Goal: Navigation & Orientation: Find specific page/section

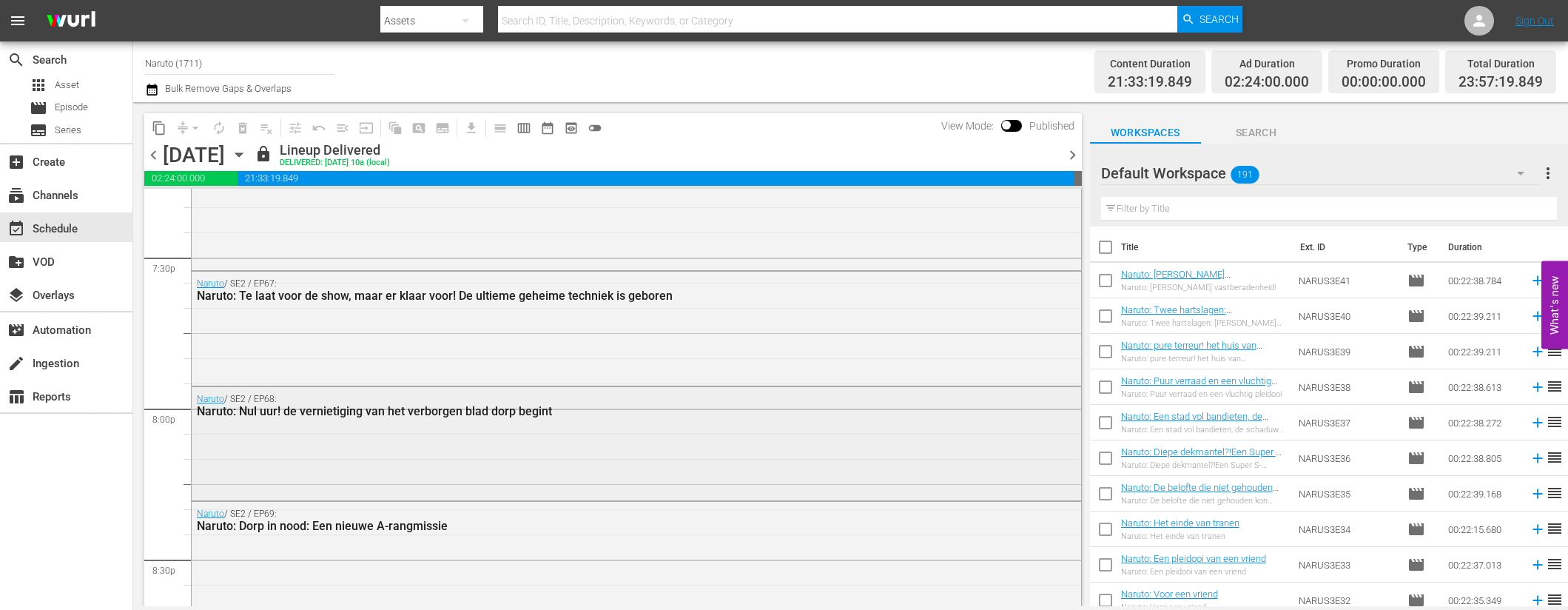
scroll to position [5822, 0]
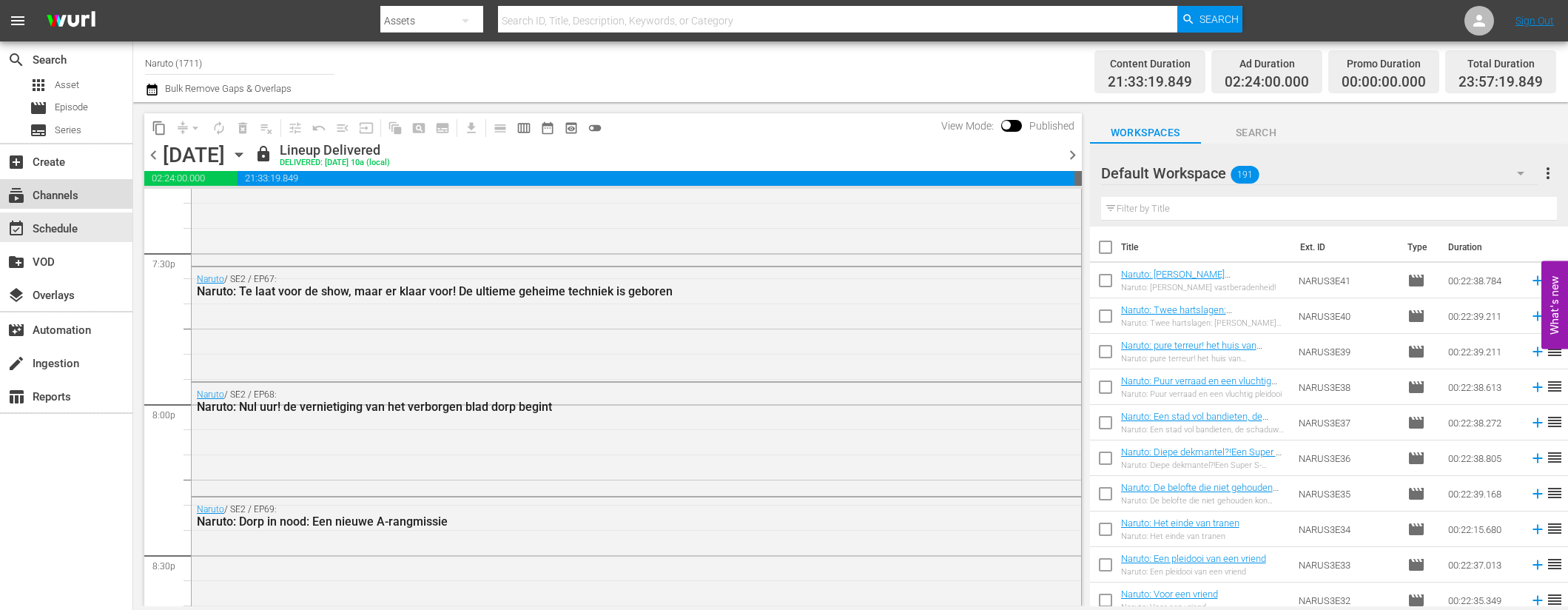
click at [93, 196] on div "subscriptions Channels" at bounding box center [66, 194] width 132 height 30
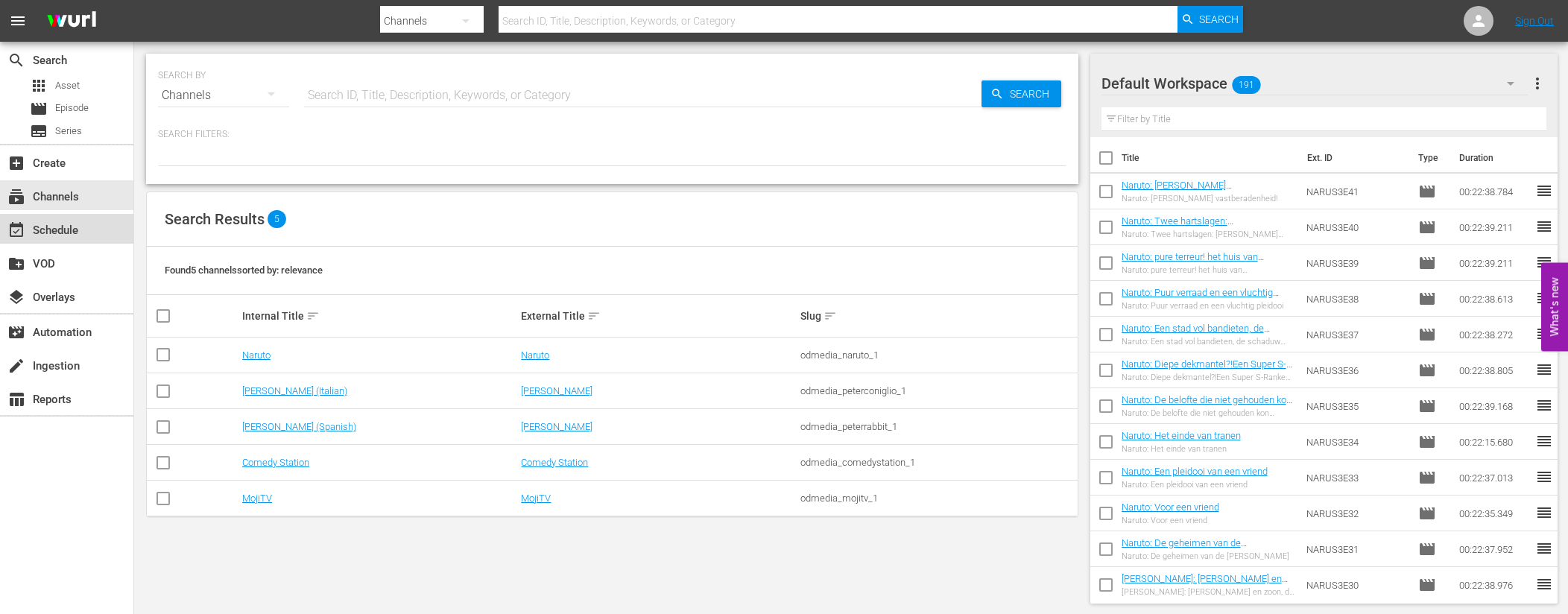
click at [97, 219] on div "event_available Schedule" at bounding box center [67, 228] width 133 height 30
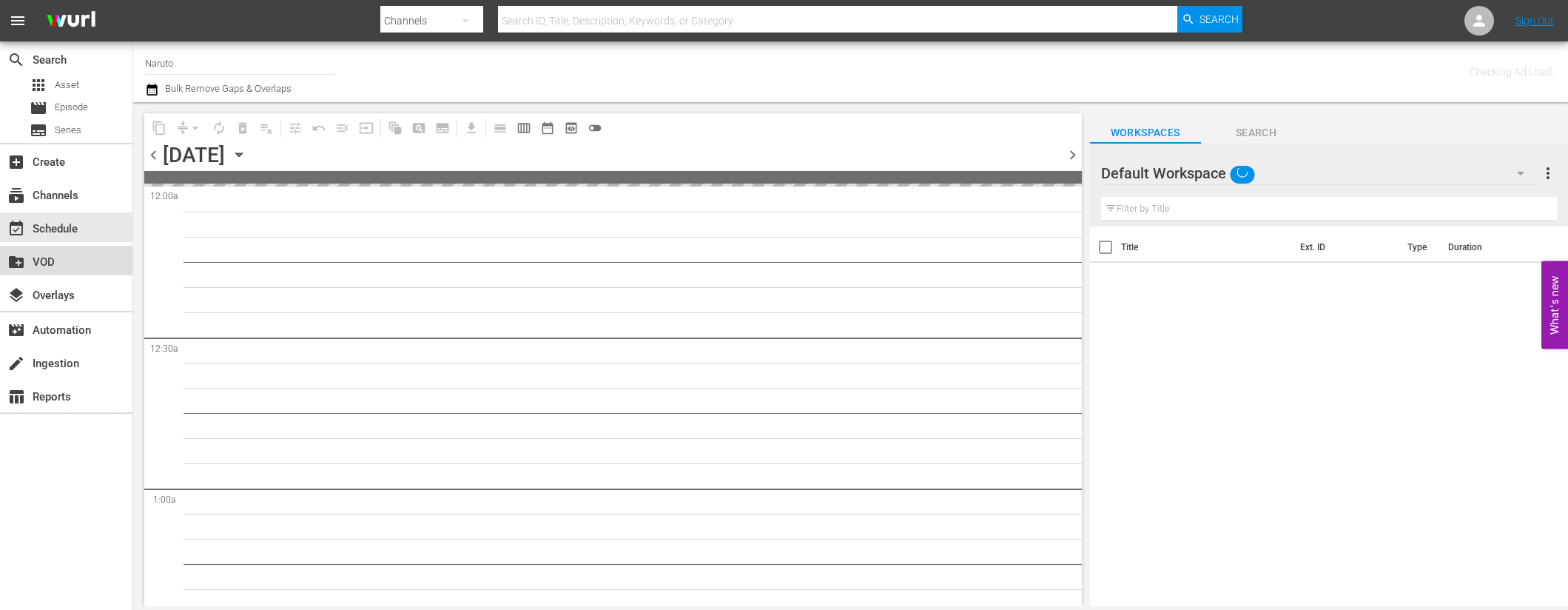
click at [82, 265] on div "create_new_folder VOD" at bounding box center [41, 260] width 83 height 13
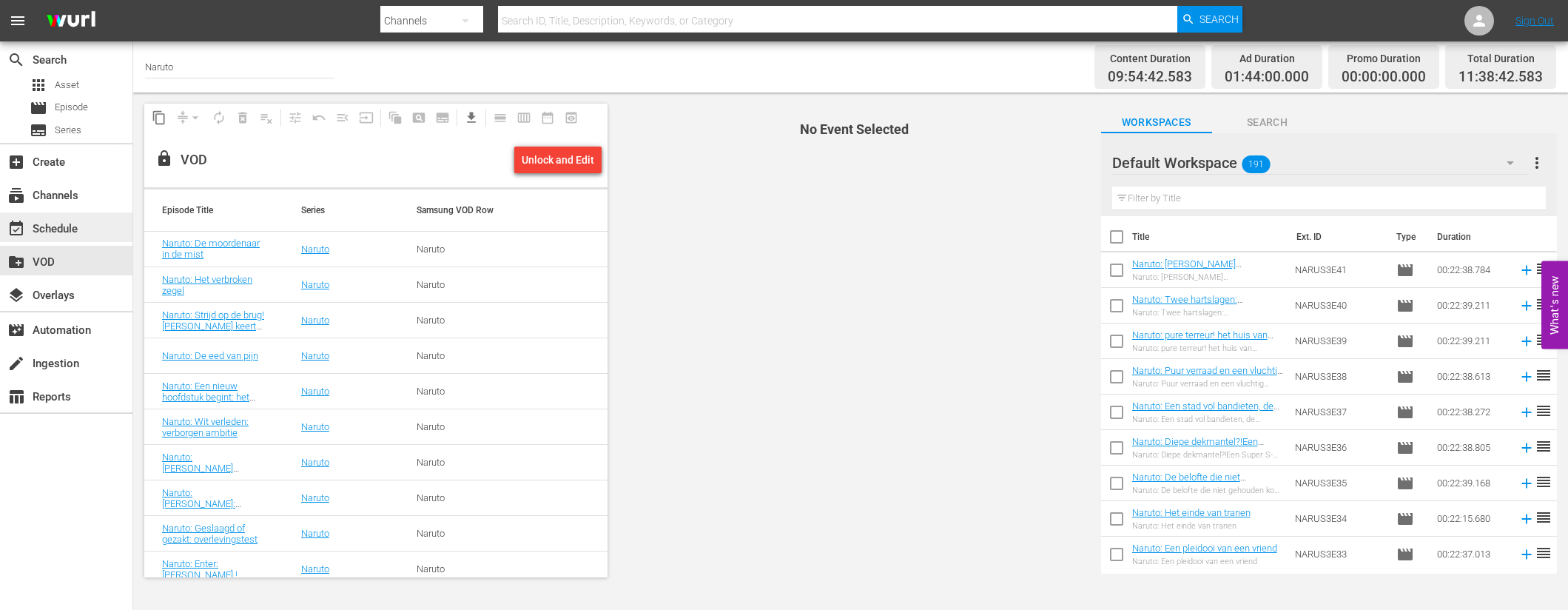
click at [88, 233] on div "event_available Schedule" at bounding box center [66, 226] width 132 height 30
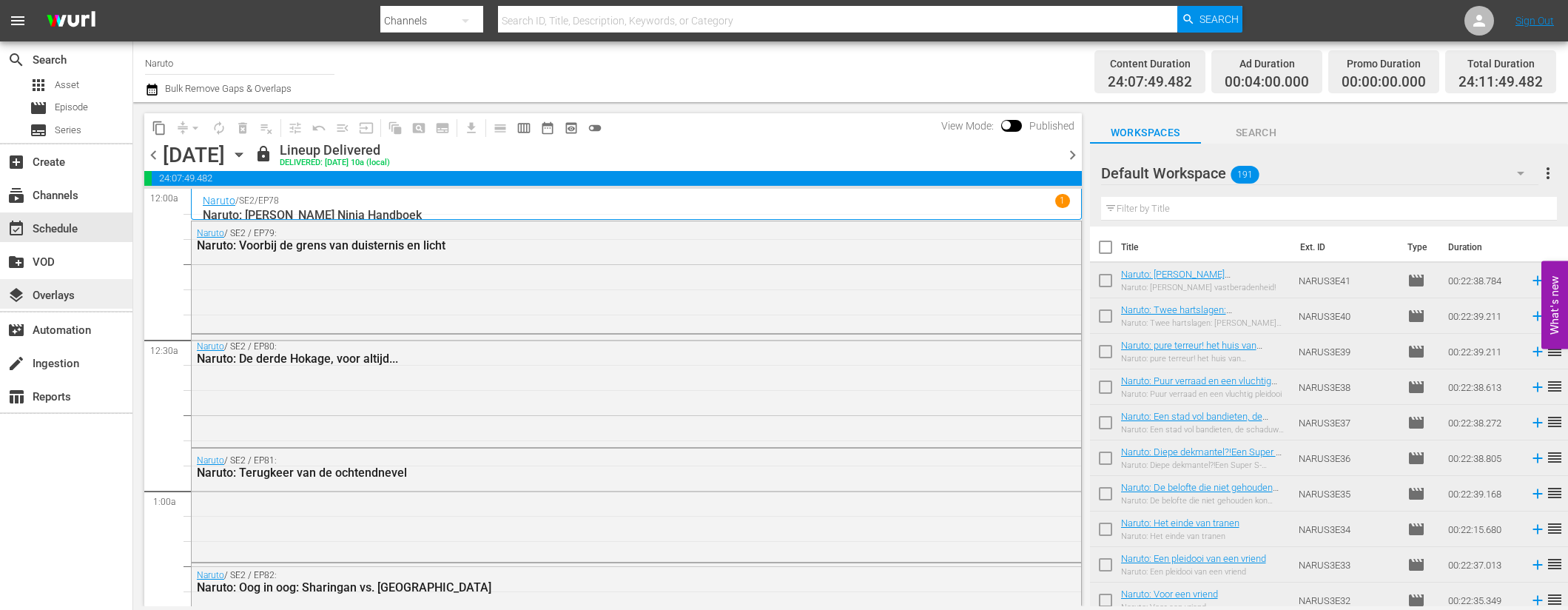
click at [72, 290] on div "layers Overlays" at bounding box center [41, 293] width 83 height 13
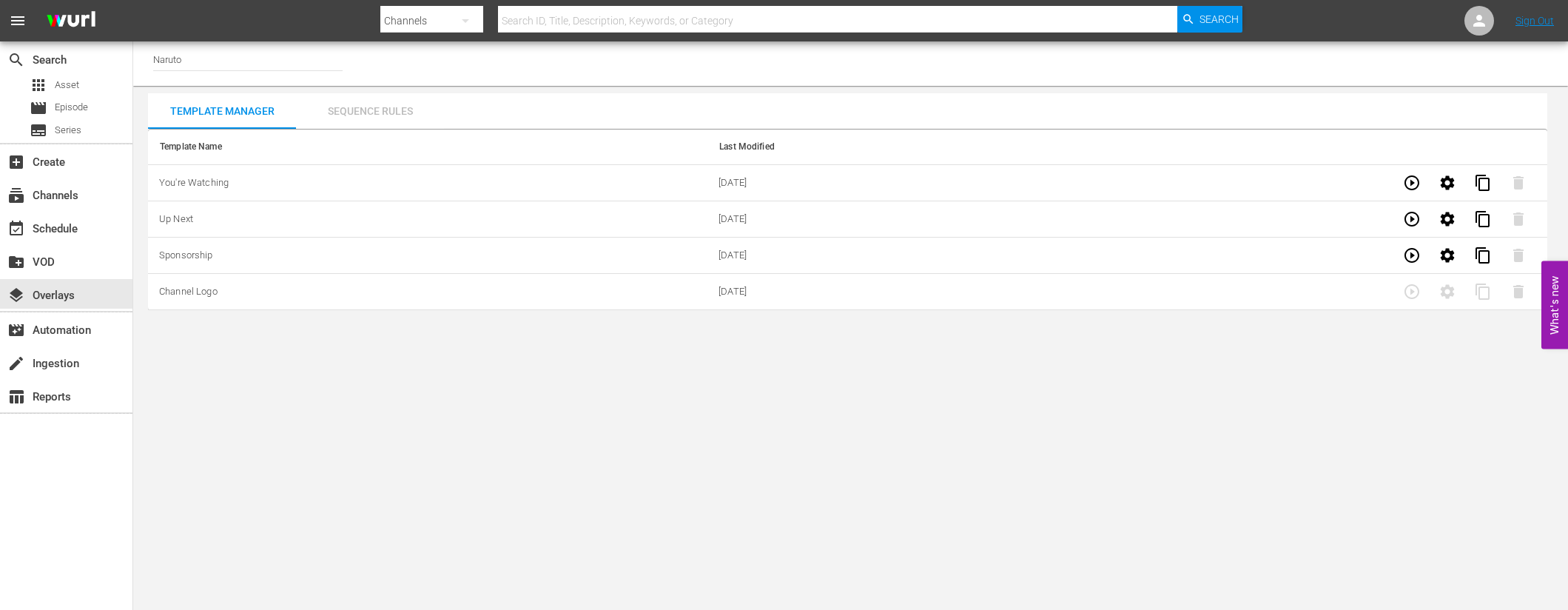
click at [348, 106] on div "Sequence Rules" at bounding box center [370, 110] width 148 height 35
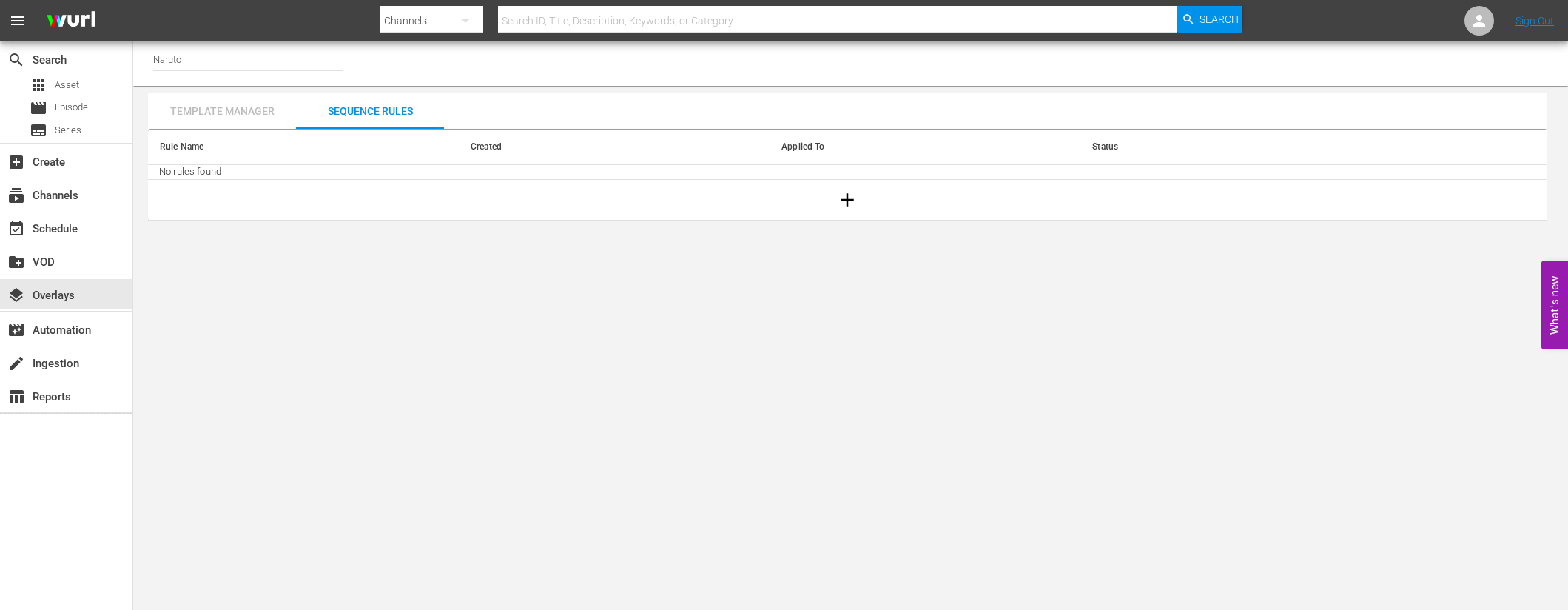
click at [267, 108] on div "Template Manager" at bounding box center [222, 110] width 148 height 35
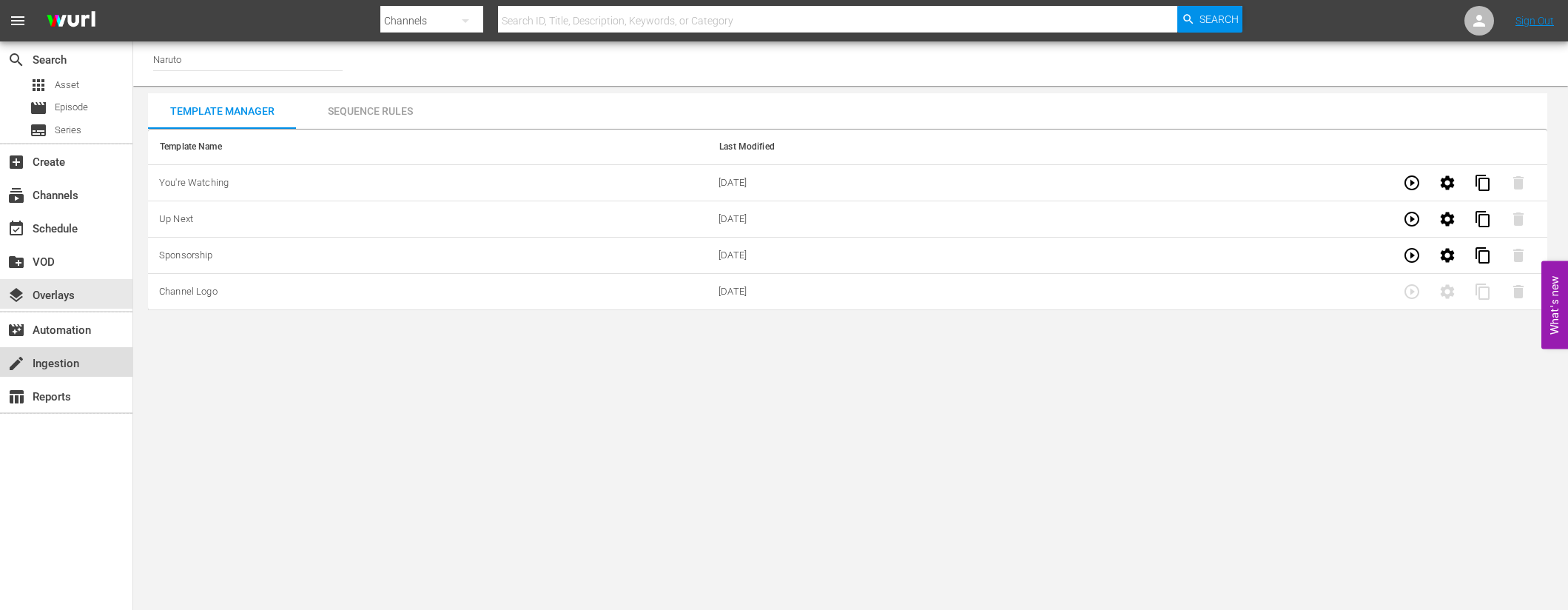
click at [57, 362] on div "create Ingestion" at bounding box center [41, 361] width 83 height 13
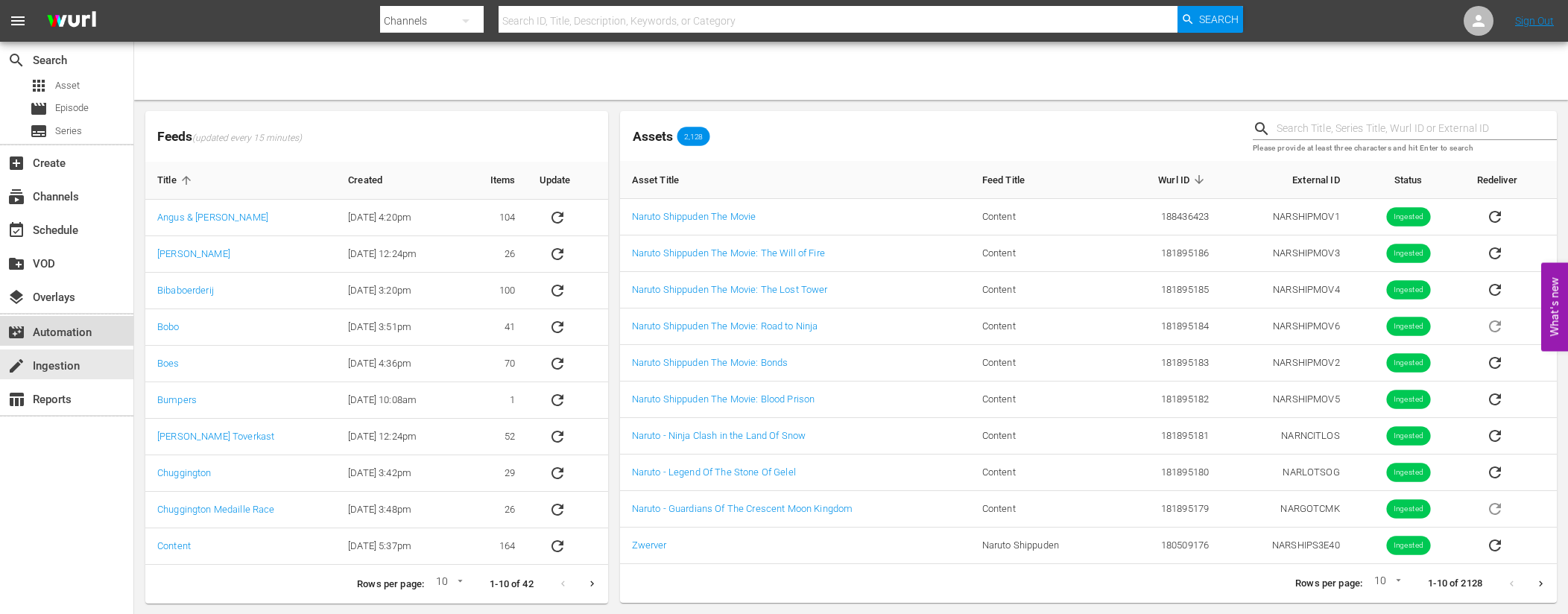
click at [71, 343] on div "movie_filter Automation" at bounding box center [67, 330] width 133 height 30
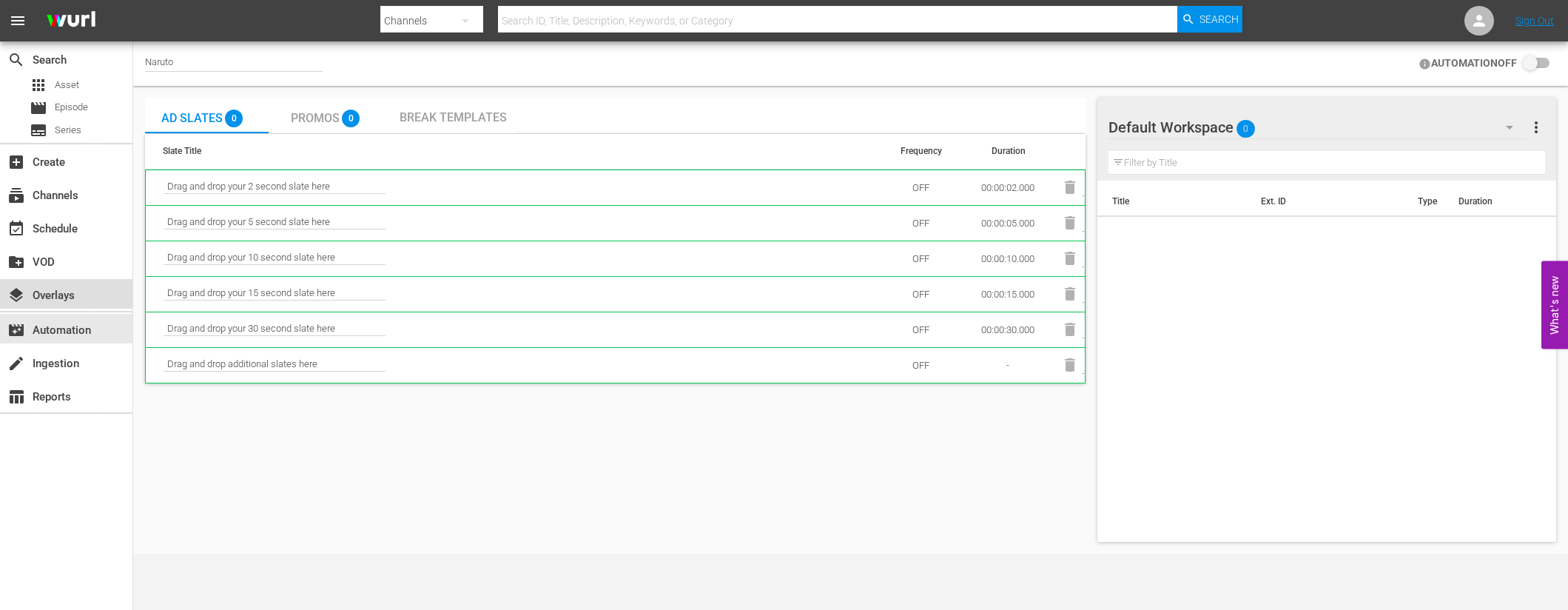
click at [57, 299] on div "layers Overlays" at bounding box center [41, 293] width 83 height 13
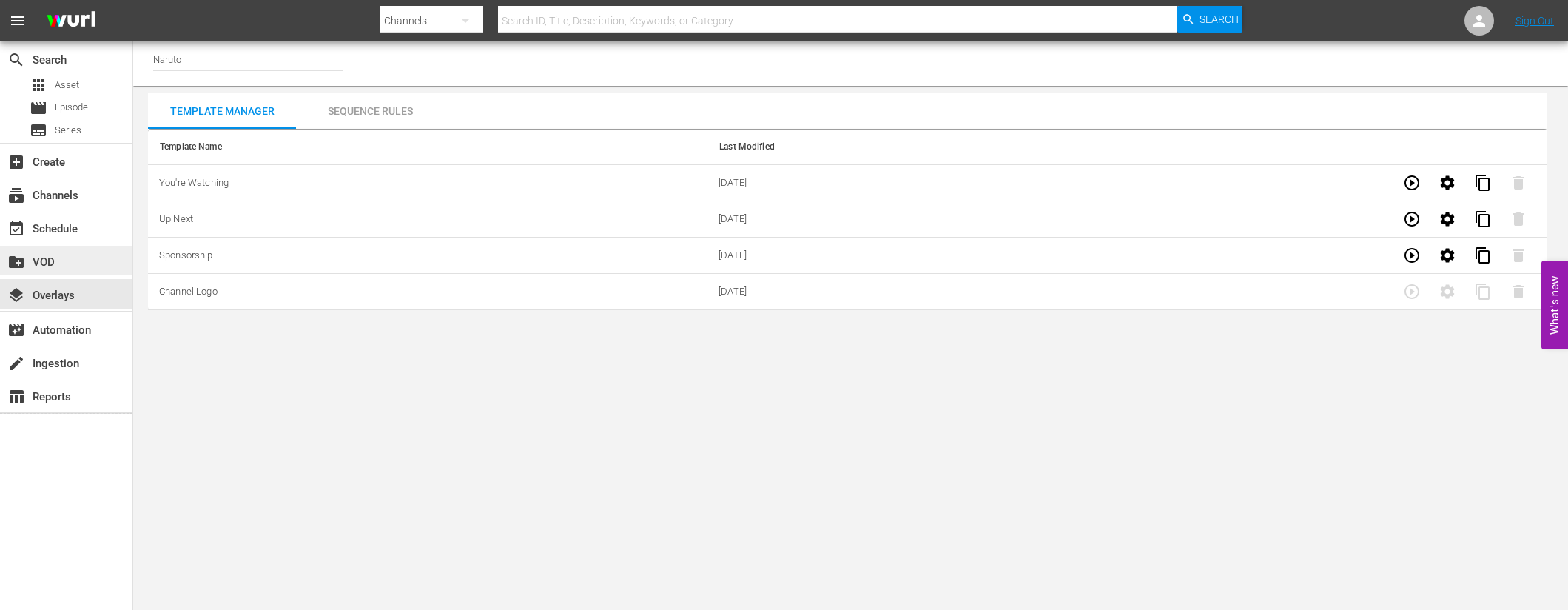
click at [85, 267] on div "create_new_folder VOD" at bounding box center [66, 260] width 132 height 30
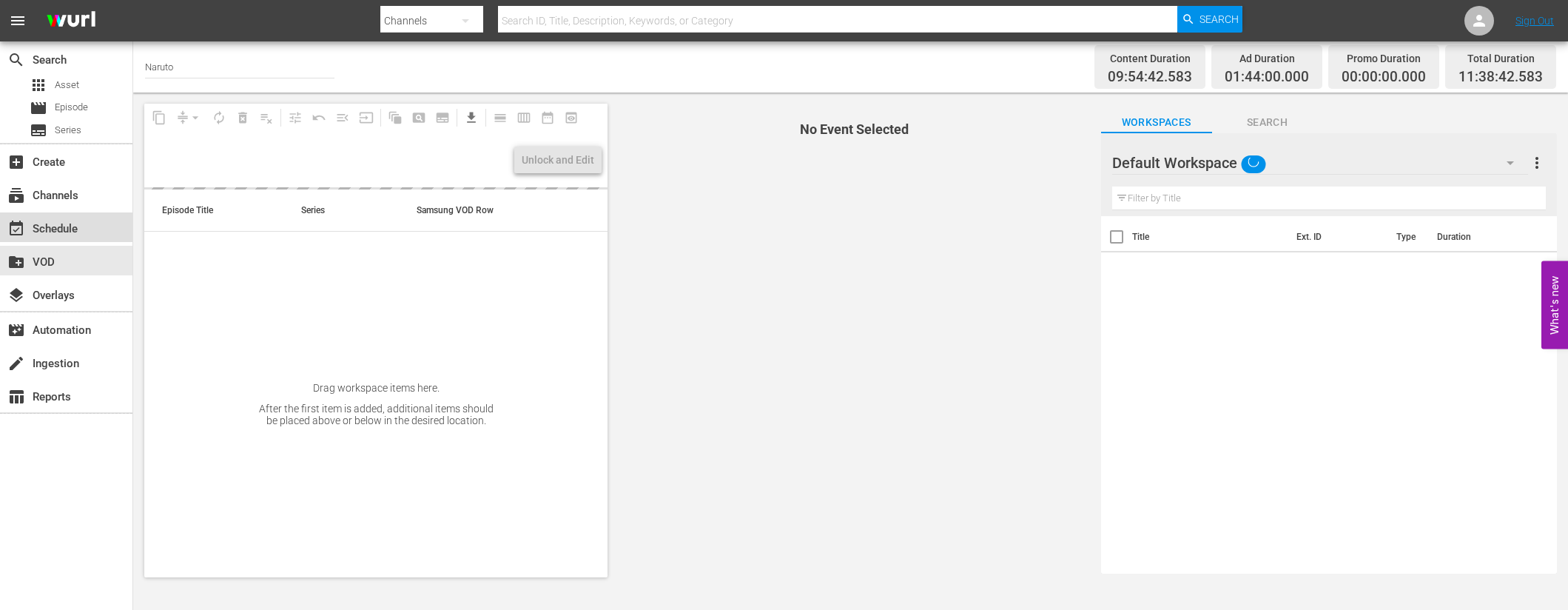
click at [101, 229] on div "event_available Schedule" at bounding box center [66, 226] width 132 height 30
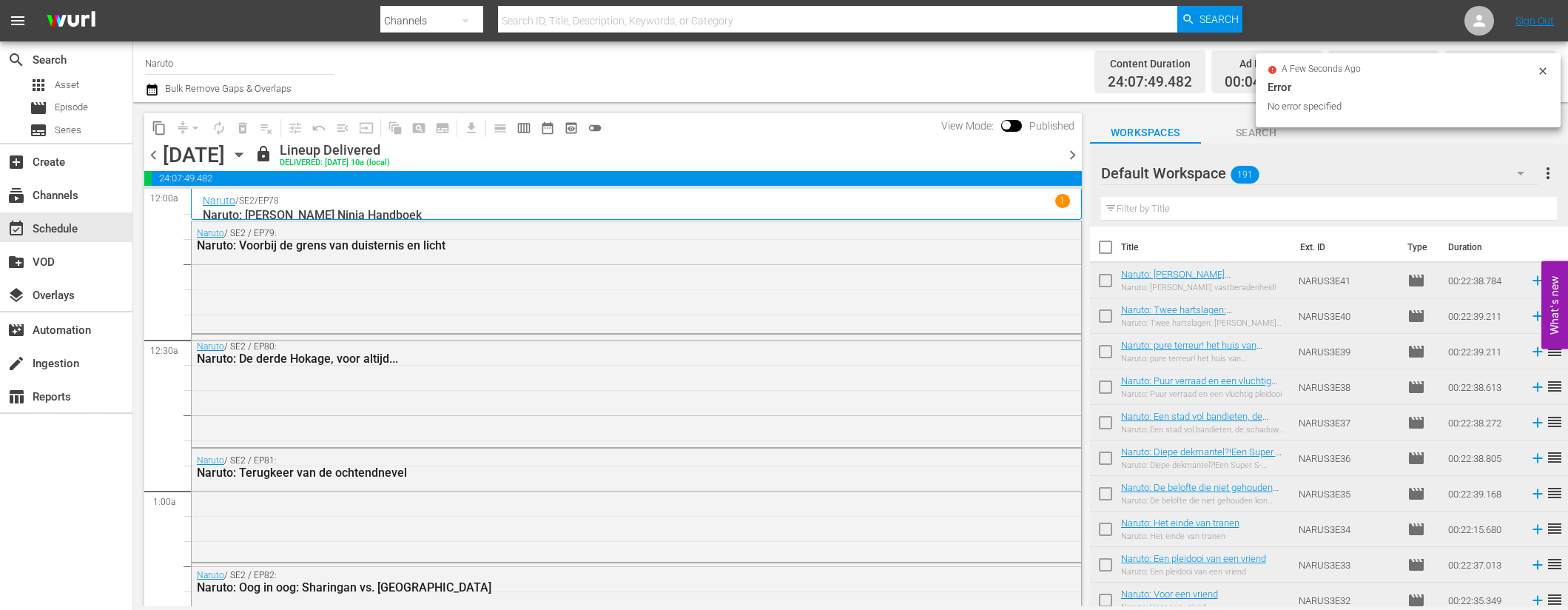
click at [1542, 74] on icon at bounding box center [1543, 71] width 12 height 12
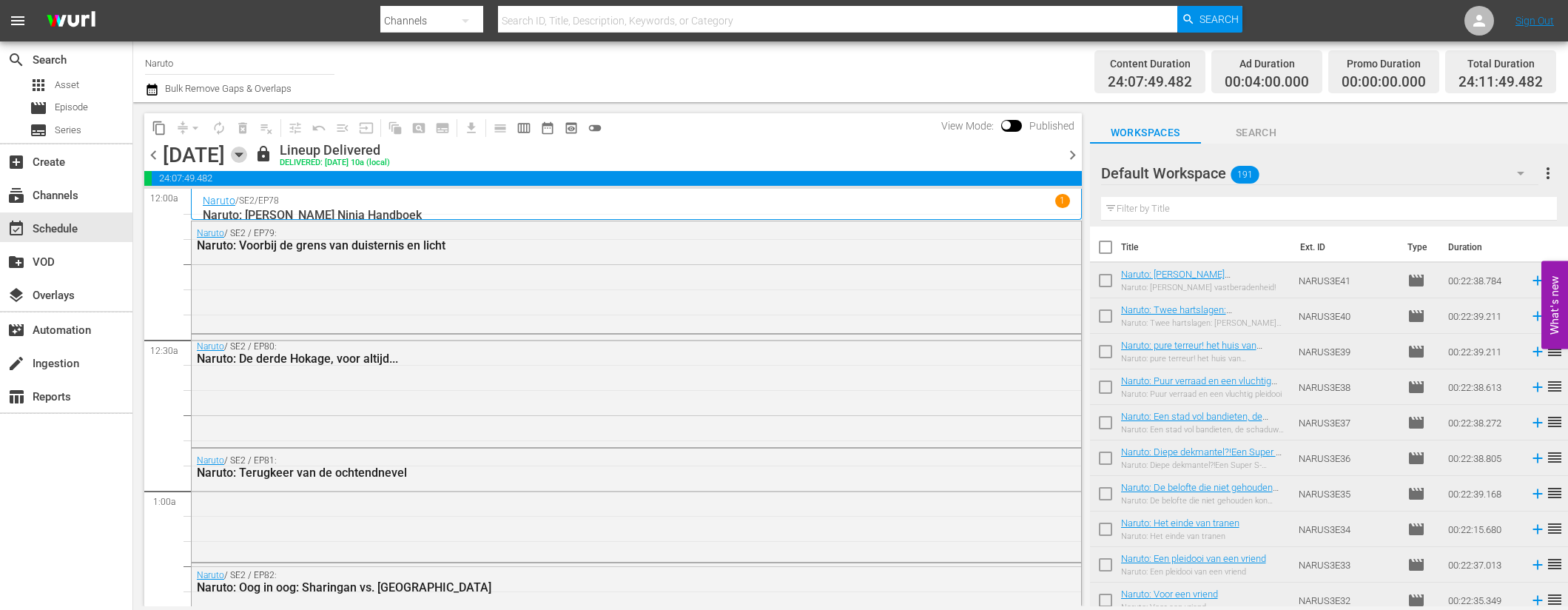
click at [248, 155] on icon "button" at bounding box center [239, 154] width 16 height 16
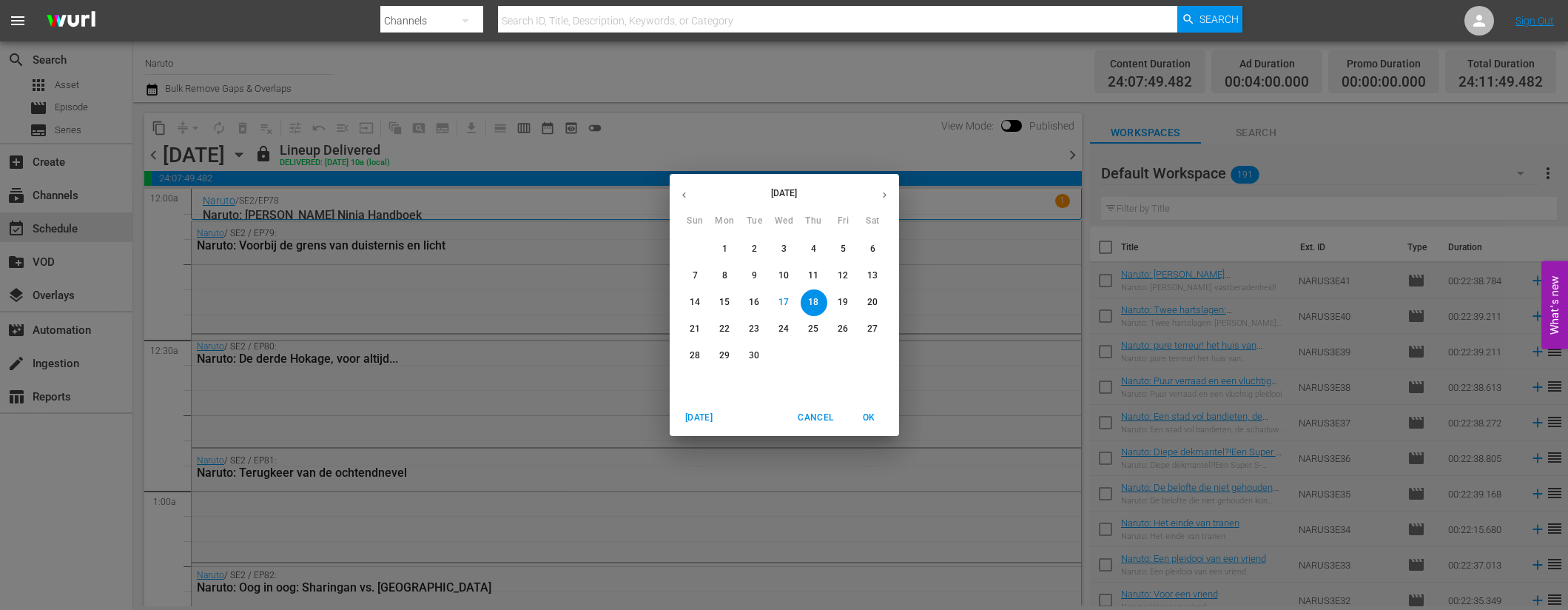
click at [695, 274] on p "7" at bounding box center [695, 275] width 5 height 12
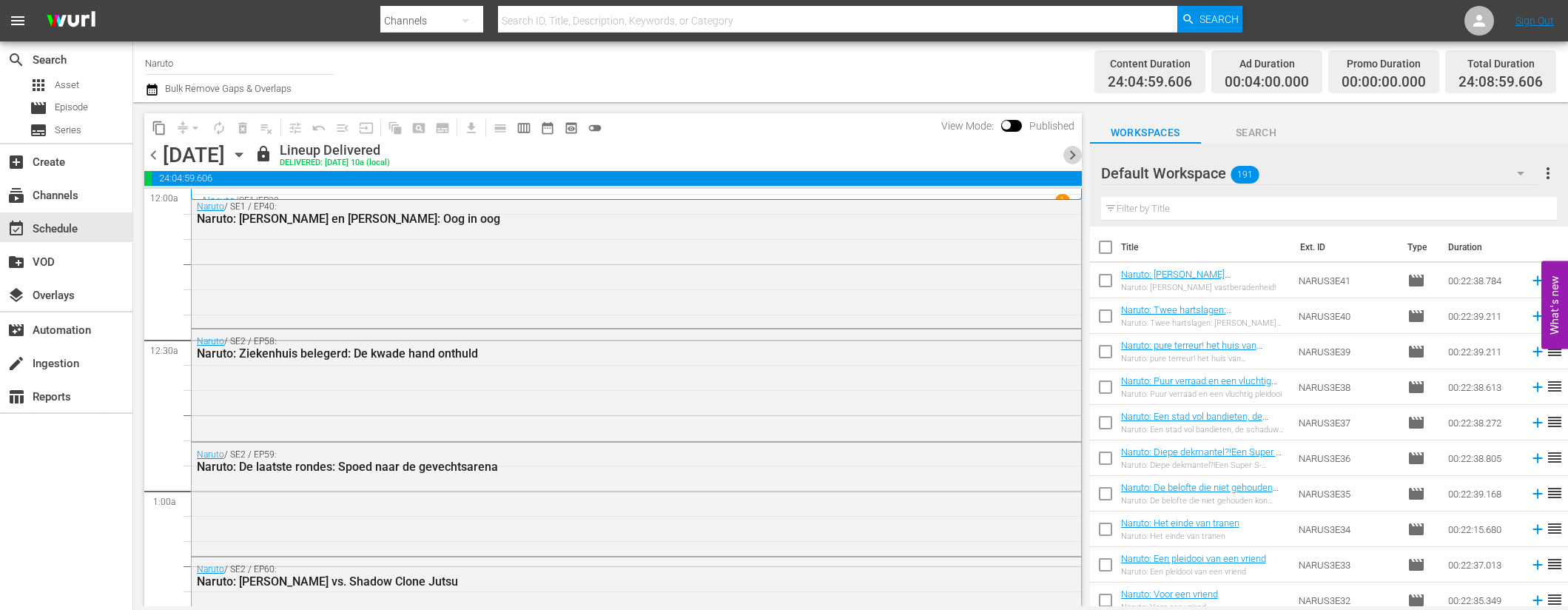
click at [1072, 151] on span "chevron_right" at bounding box center [1072, 154] width 18 height 18
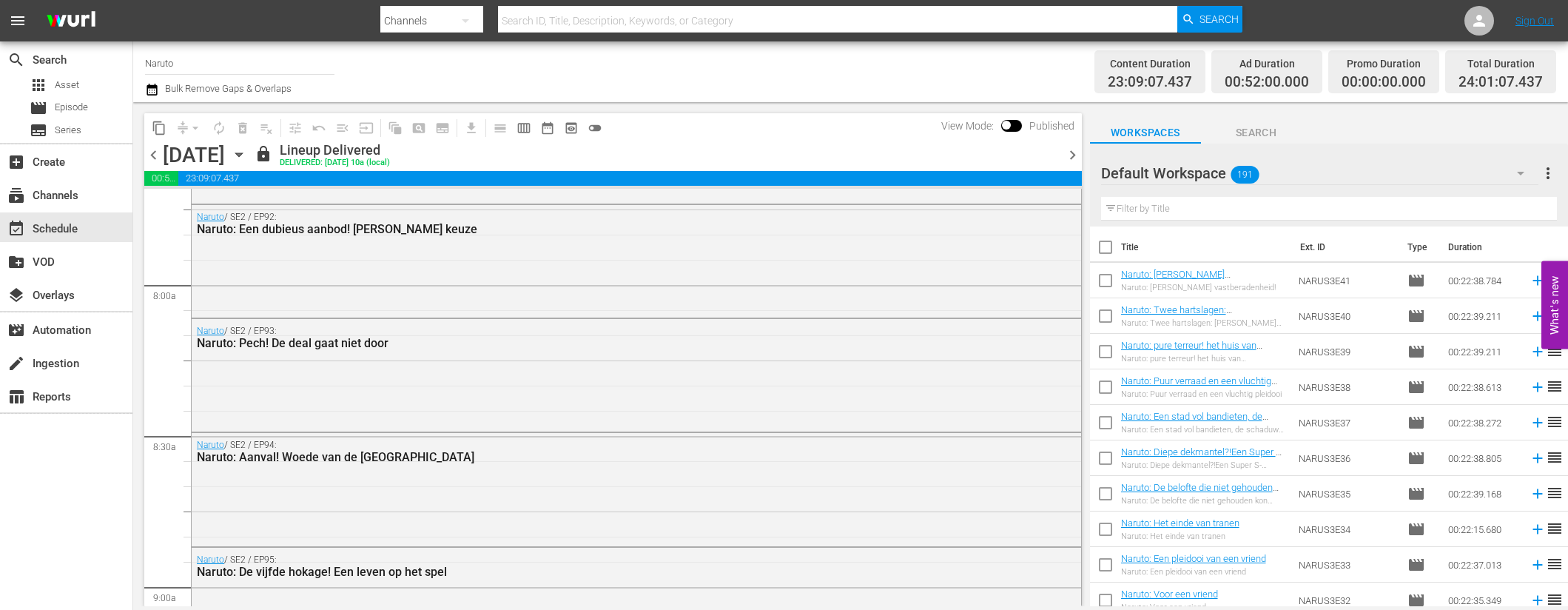
scroll to position [2447, 0]
